Goal: Subscribe to service/newsletter

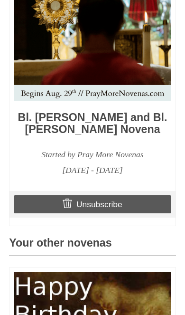
scroll to position [402, 0]
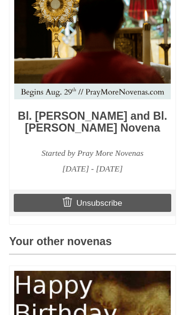
click at [101, 212] on link "Unsubscribe" at bounding box center [93, 203] width 158 height 18
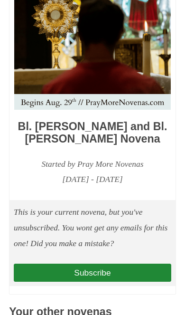
scroll to position [491, 0]
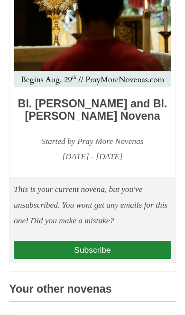
click at [99, 259] on link "Subscribe" at bounding box center [93, 250] width 158 height 18
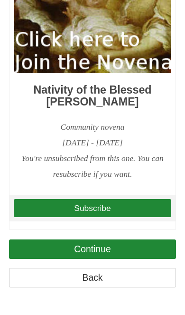
scroll to position [915, 0]
click at [106, 217] on link "Subscribe" at bounding box center [93, 208] width 158 height 18
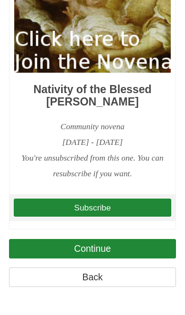
scroll to position [939, 0]
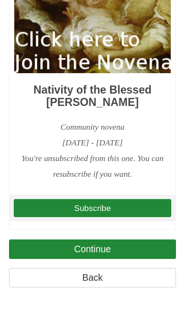
click at [110, 199] on link "Subscribe" at bounding box center [93, 208] width 158 height 18
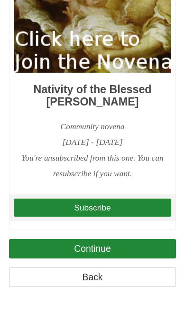
scroll to position [900, 0]
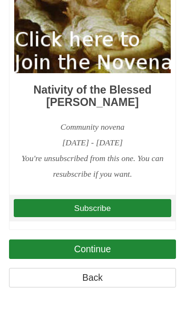
click at [114, 259] on link "Continue" at bounding box center [92, 249] width 167 height 19
